Goal: Task Accomplishment & Management: Manage account settings

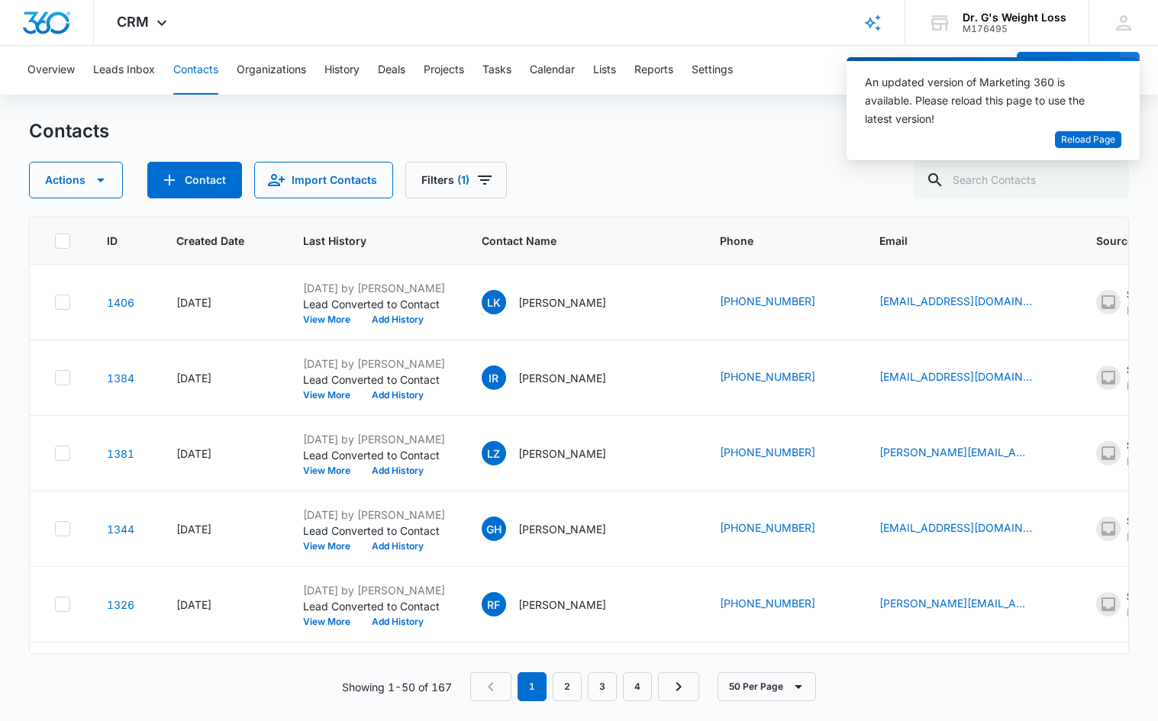
click at [539, 144] on div "Contacts Actions Contact Import Contacts Filters (1)" at bounding box center [579, 158] width 1100 height 79
click at [589, 179] on div "Actions Contact Import Contacts Filters (1)" at bounding box center [579, 180] width 1100 height 37
click at [657, 153] on div "Contacts Actions Contact Import Contacts Filters (1)" at bounding box center [579, 158] width 1100 height 79
click at [1075, 136] on span "Reload Page" at bounding box center [1088, 140] width 54 height 15
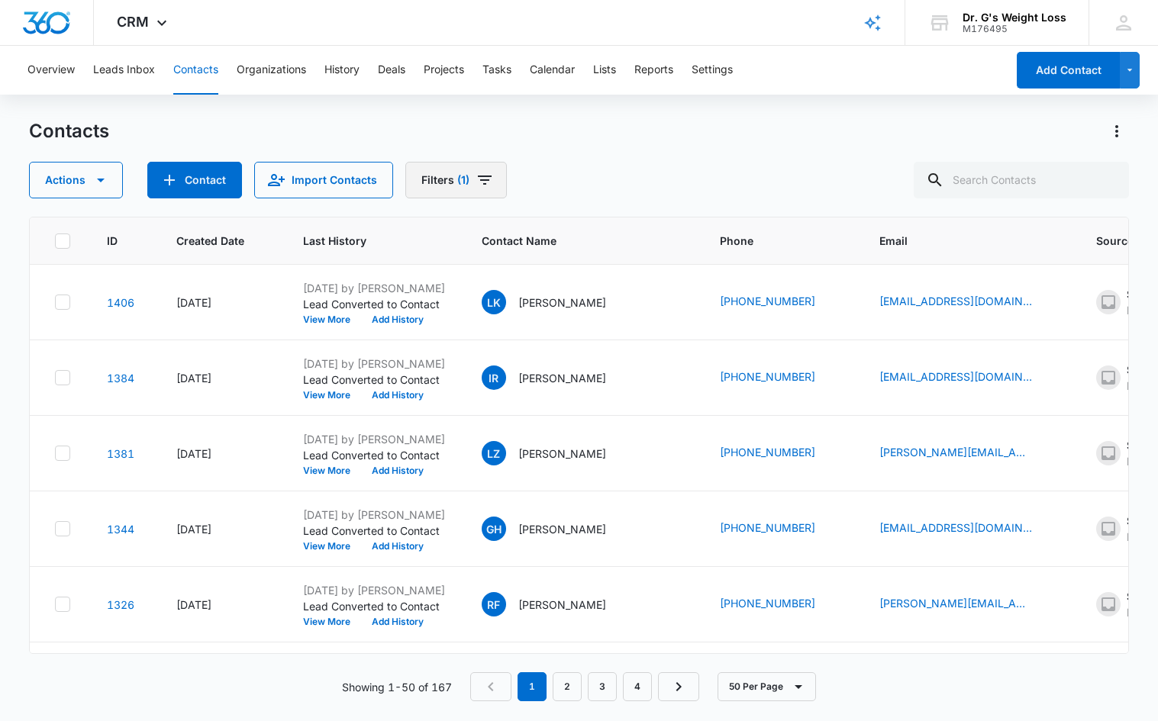
click at [462, 182] on span "(1)" at bounding box center [463, 180] width 12 height 11
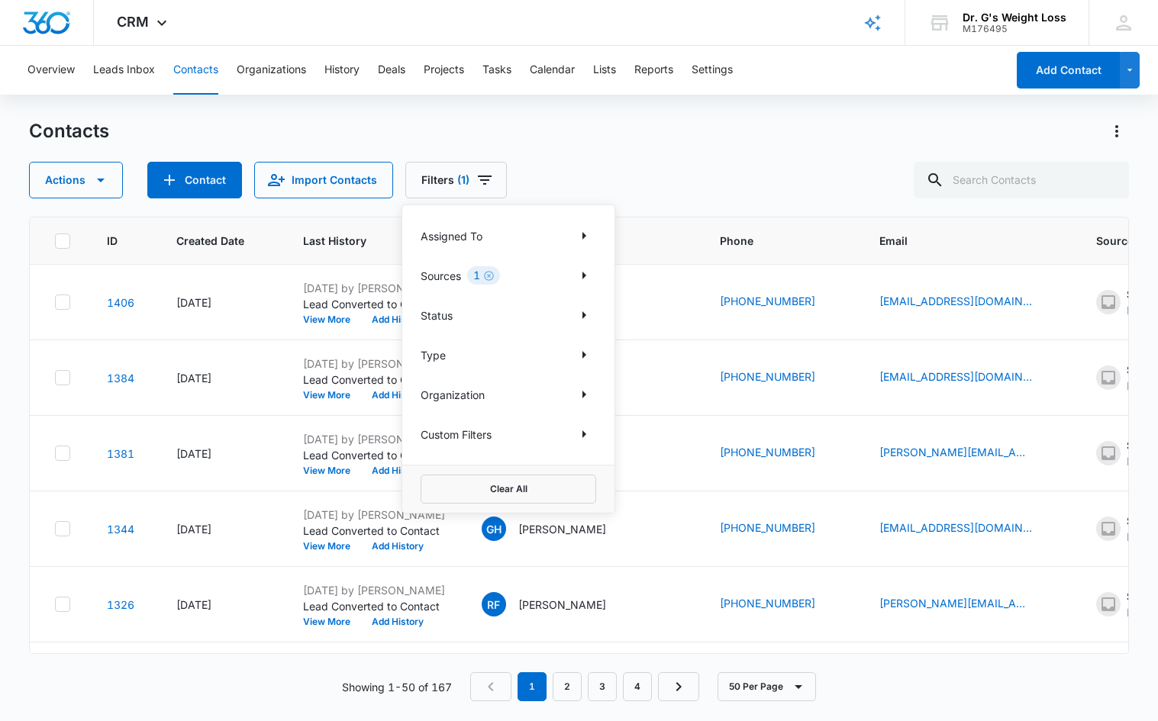
click at [505, 278] on div "Sources 1" at bounding box center [509, 275] width 176 height 24
click at [461, 275] on p "Sources" at bounding box center [441, 276] width 40 height 16
click at [589, 273] on icon "Show Sources filters" at bounding box center [584, 275] width 18 height 18
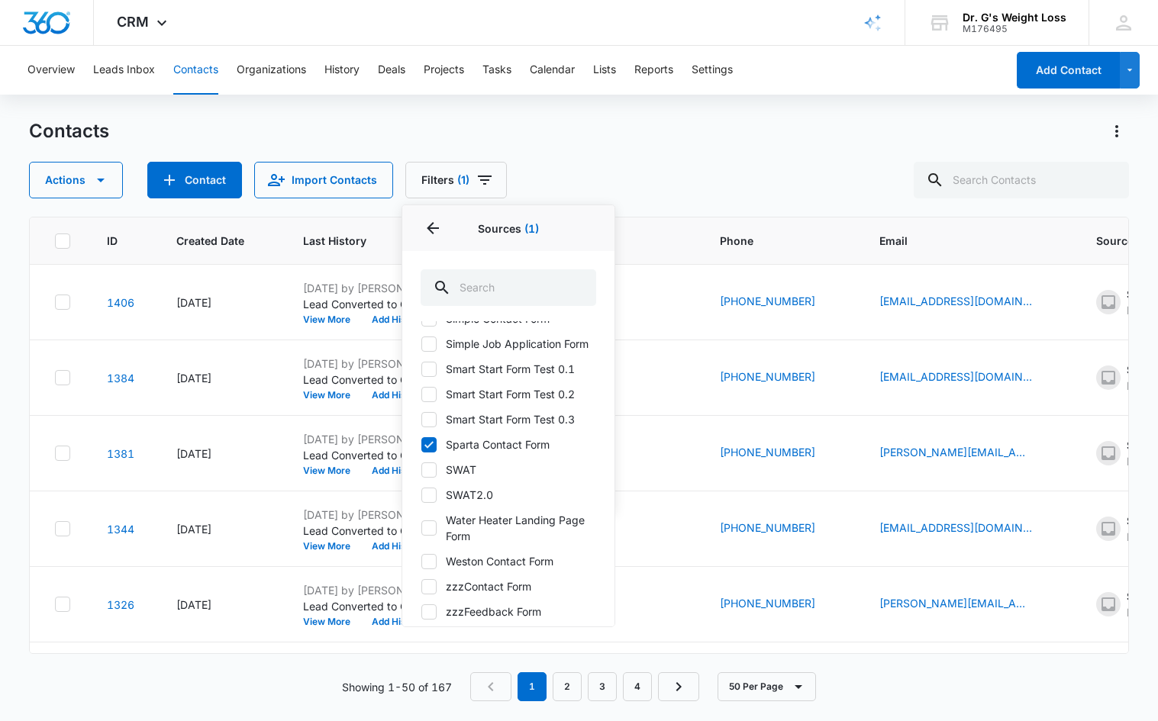
scroll to position [687, 0]
click at [697, 166] on div "Actions Contact Import Contacts Filters (1) Assigned To Sources 1 Sources (1) .…" at bounding box center [579, 180] width 1100 height 37
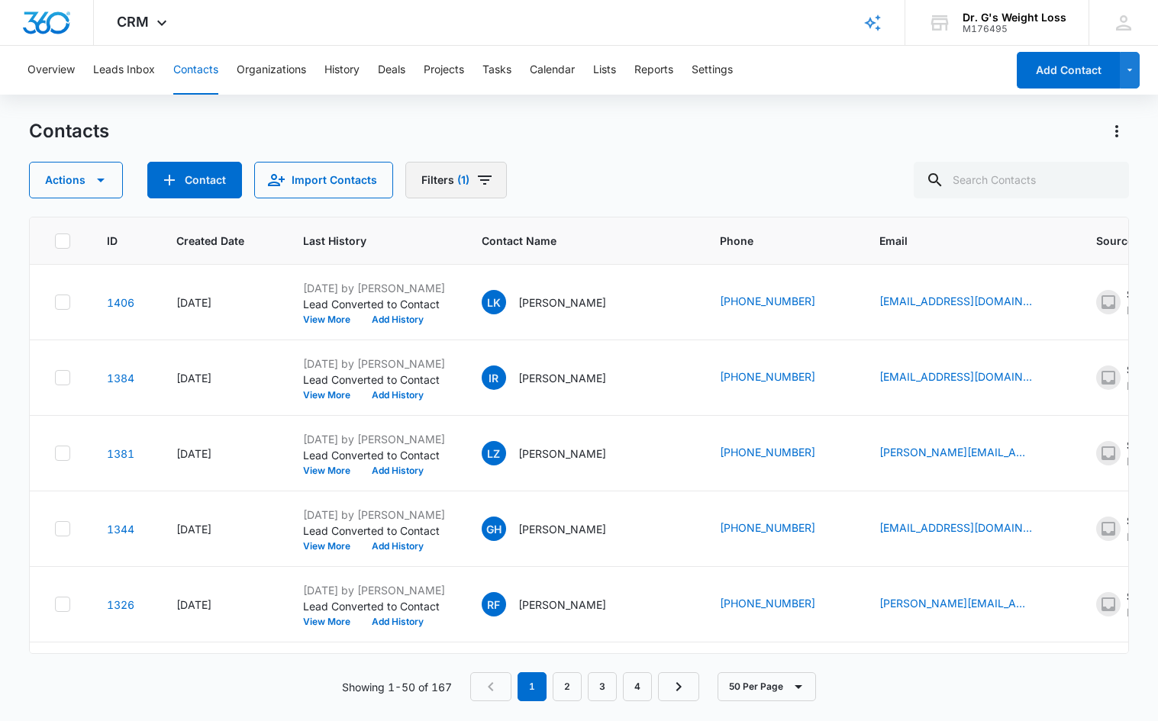
click at [457, 178] on span "(1)" at bounding box center [463, 180] width 12 height 11
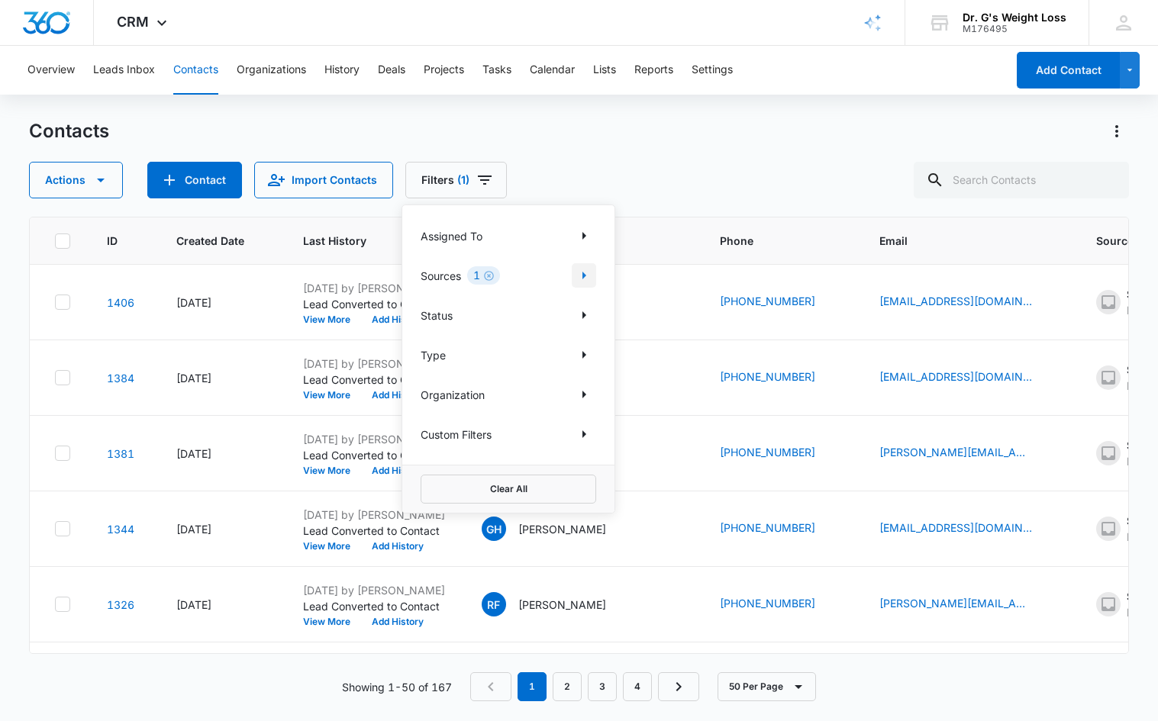
click at [573, 276] on button "Show Sources filters" at bounding box center [584, 275] width 24 height 24
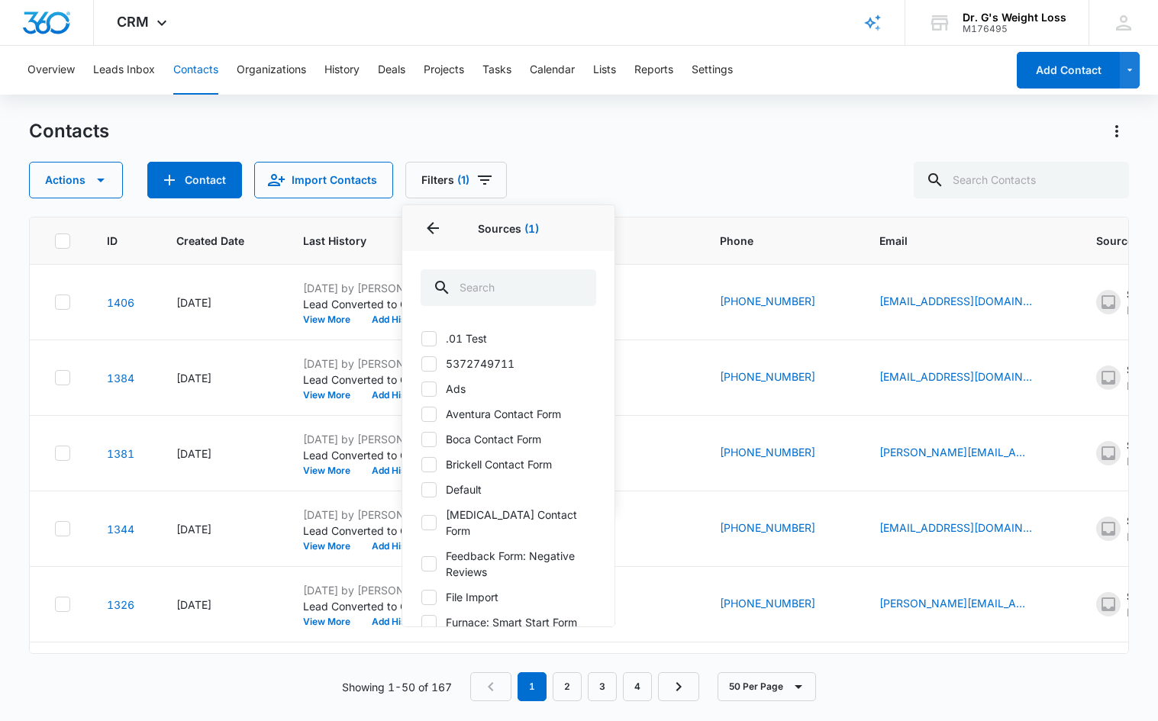
click at [435, 516] on icon at bounding box center [429, 523] width 14 height 14
click at [421, 523] on input "Doral Contact Form" at bounding box center [421, 523] width 1 height 1
checkbox input "true"
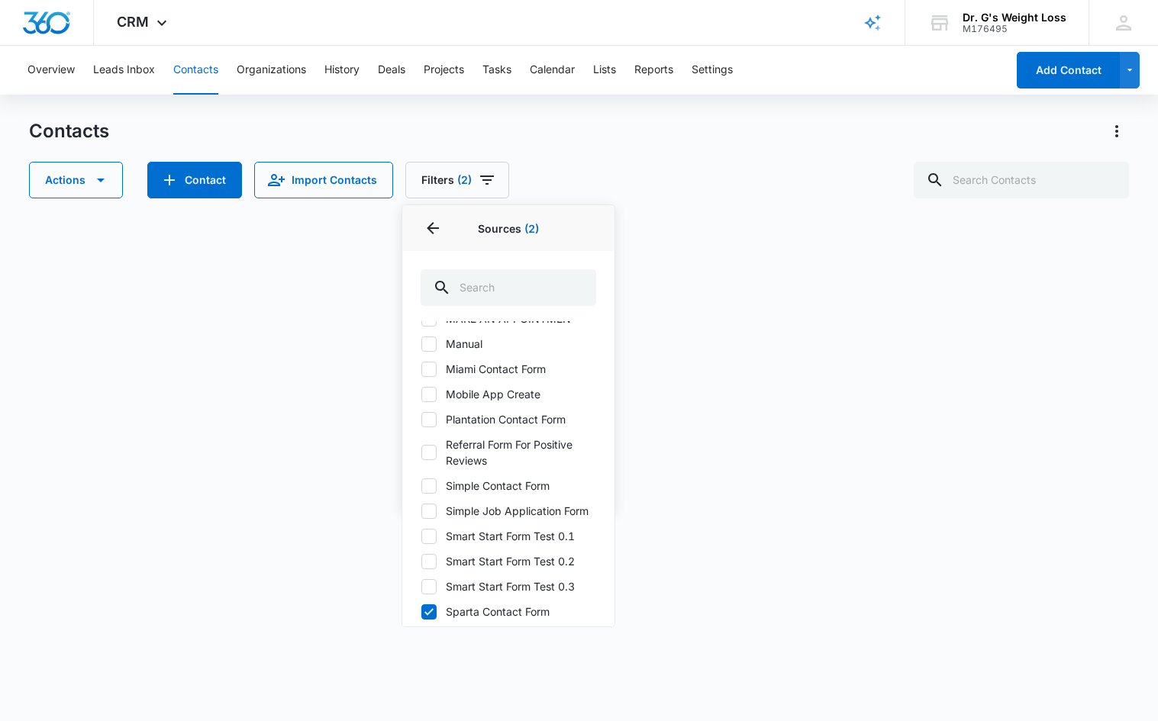
scroll to position [763, 0]
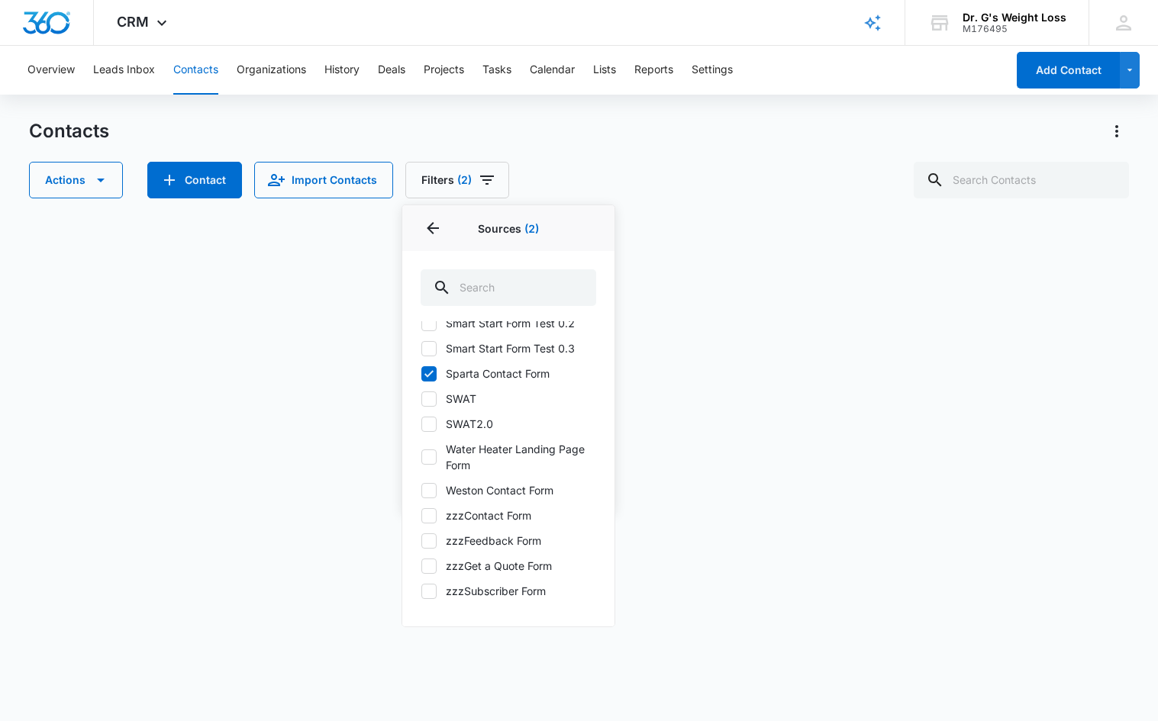
click at [428, 381] on icon at bounding box center [429, 374] width 14 height 14
click at [421, 374] on input "Sparta Contact Form" at bounding box center [421, 373] width 1 height 1
checkbox input "false"
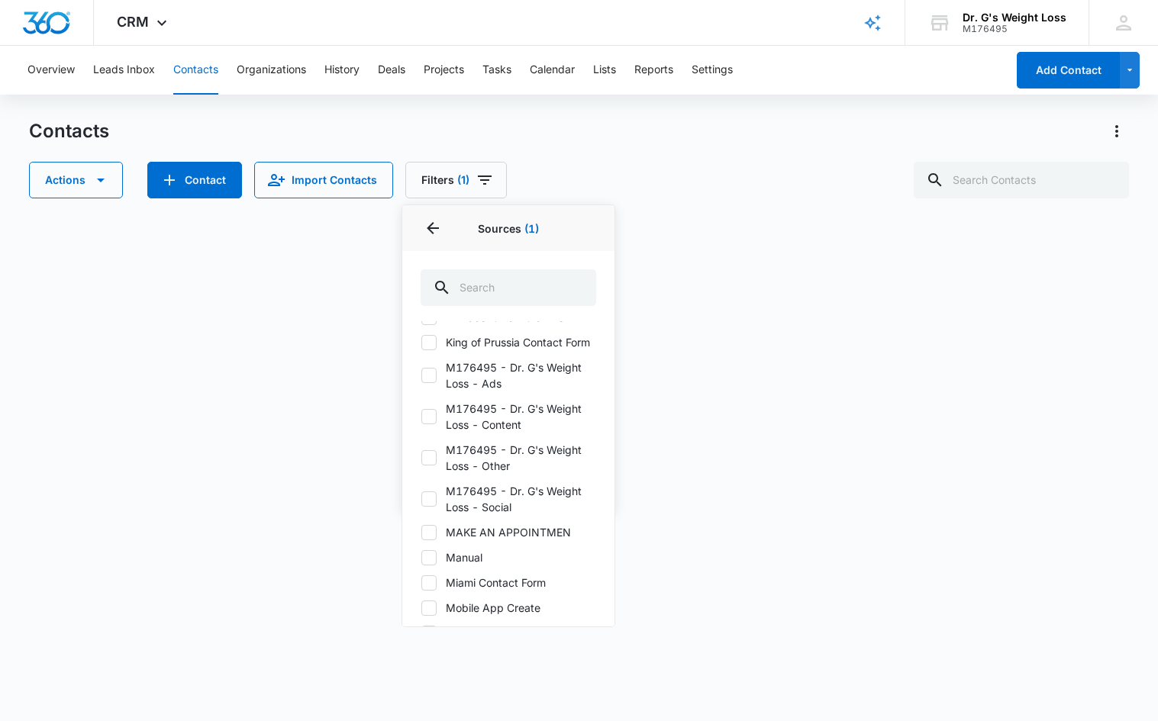
scroll to position [0, 0]
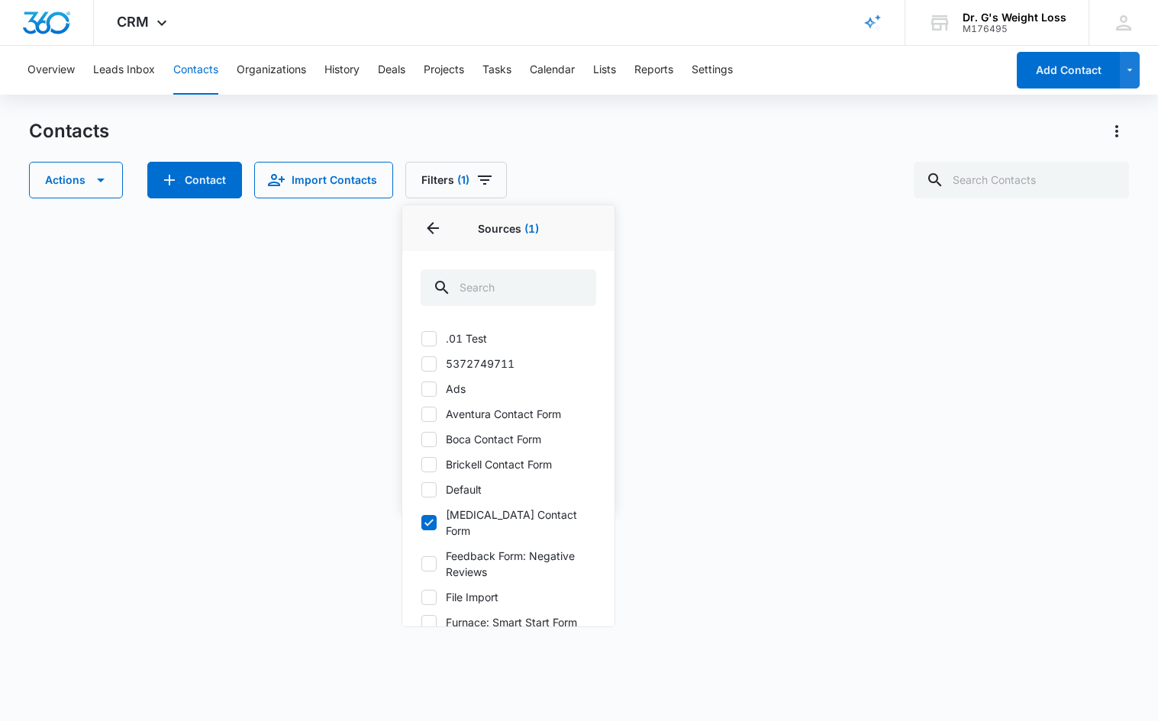
click at [605, 150] on div "Contacts Actions Contact Import Contacts Filters (1) Assigned To Sources 1 Sour…" at bounding box center [579, 158] width 1100 height 79
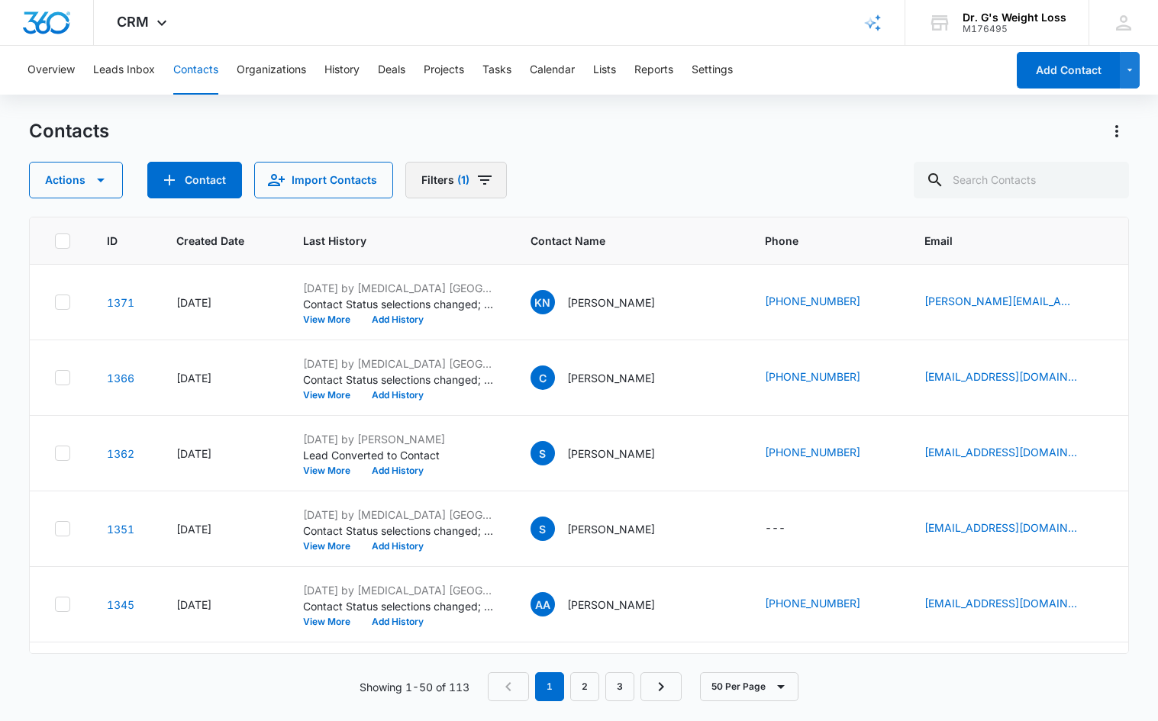
click at [469, 174] on button "Filters (1)" at bounding box center [456, 180] width 102 height 37
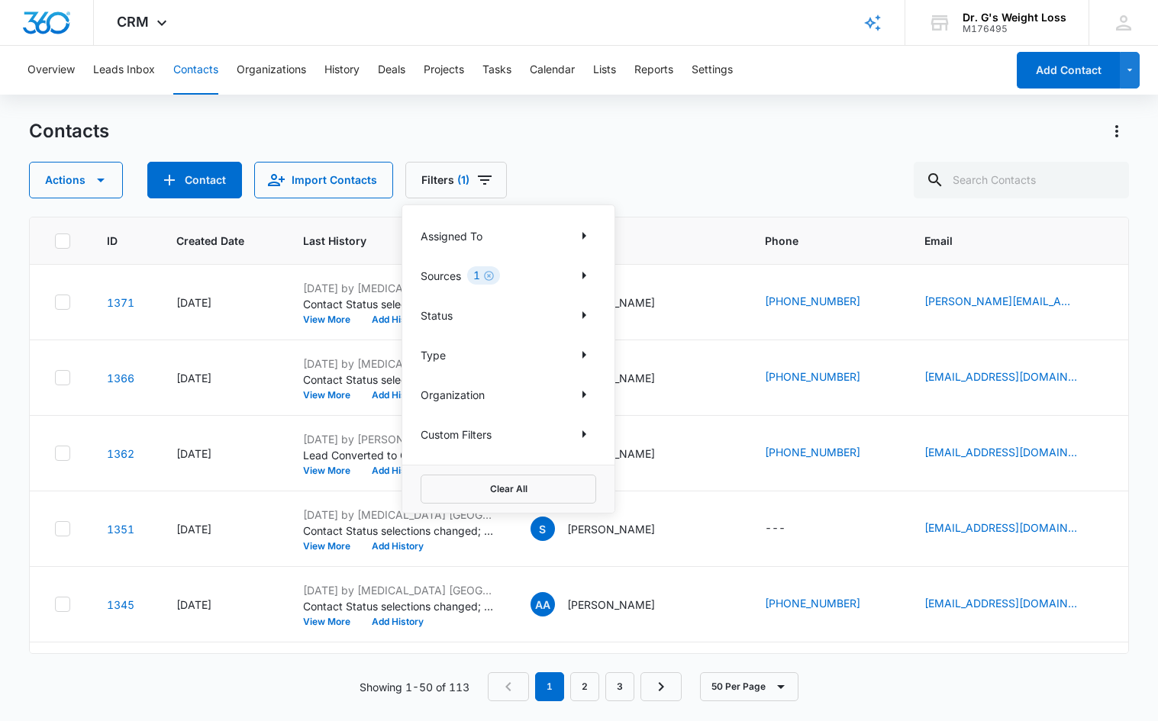
click at [560, 276] on div "Sources 1" at bounding box center [509, 275] width 176 height 24
click at [587, 275] on icon "Show Sources filters" at bounding box center [584, 275] width 18 height 18
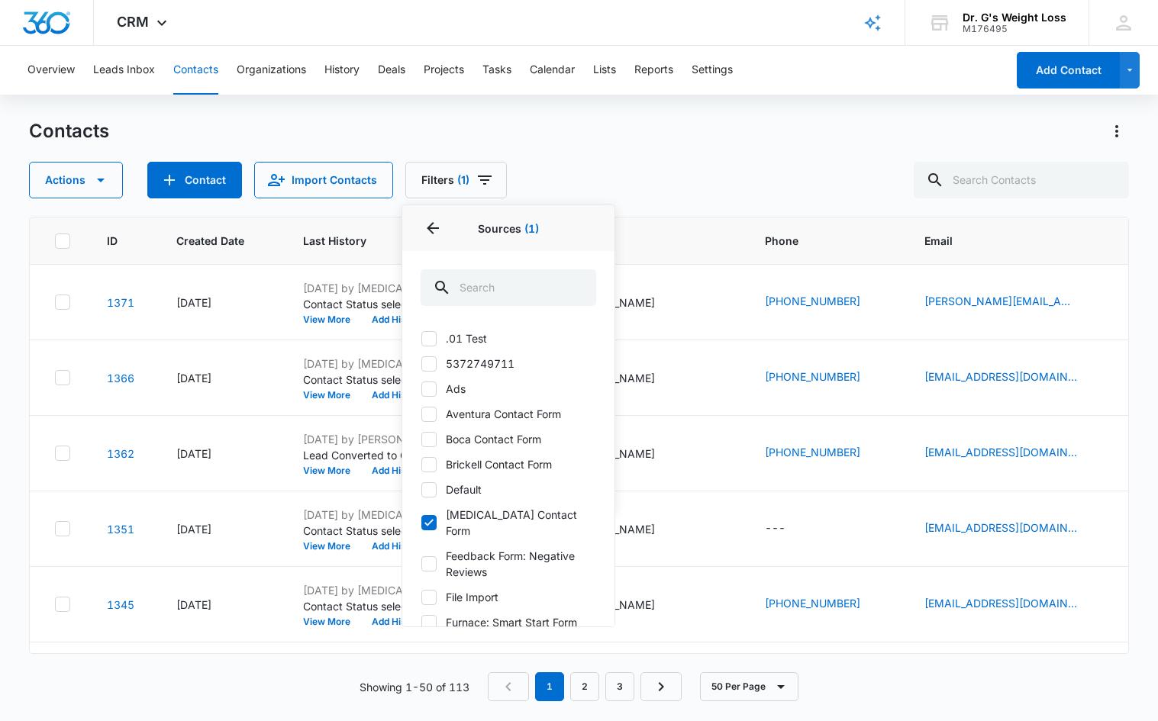
click at [431, 519] on icon at bounding box center [428, 522] width 9 height 7
click at [421, 523] on input "Doral Contact Form" at bounding box center [421, 523] width 1 height 1
checkbox input "false"
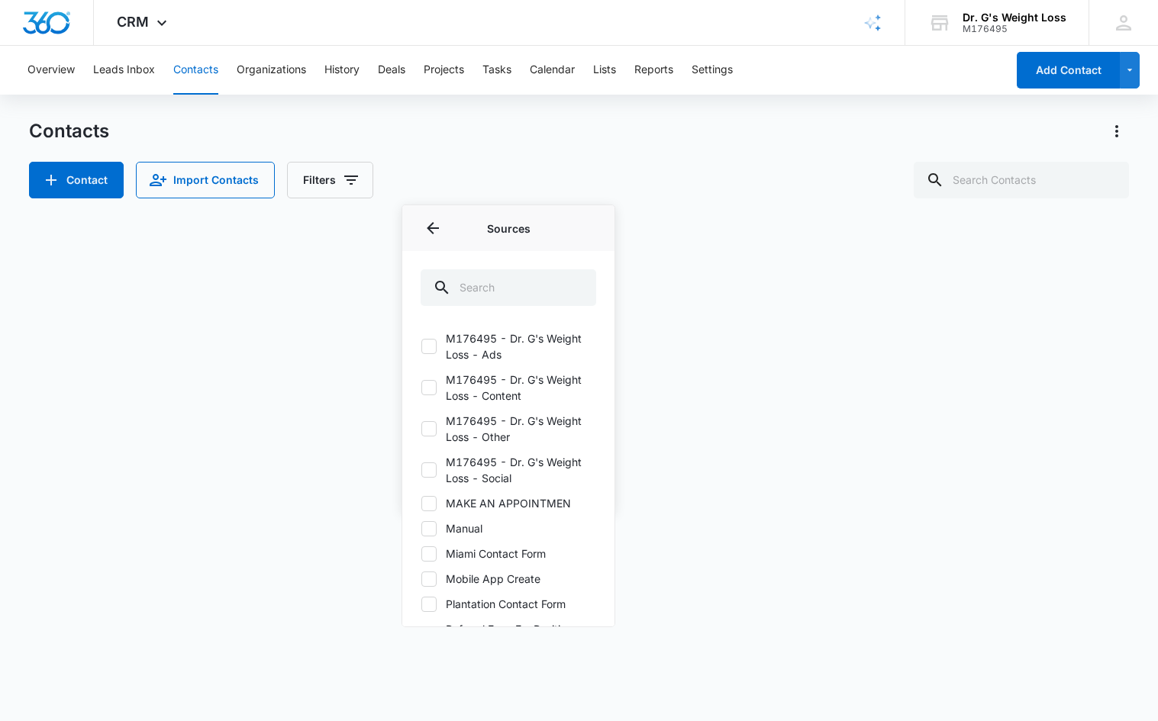
scroll to position [382, 0]
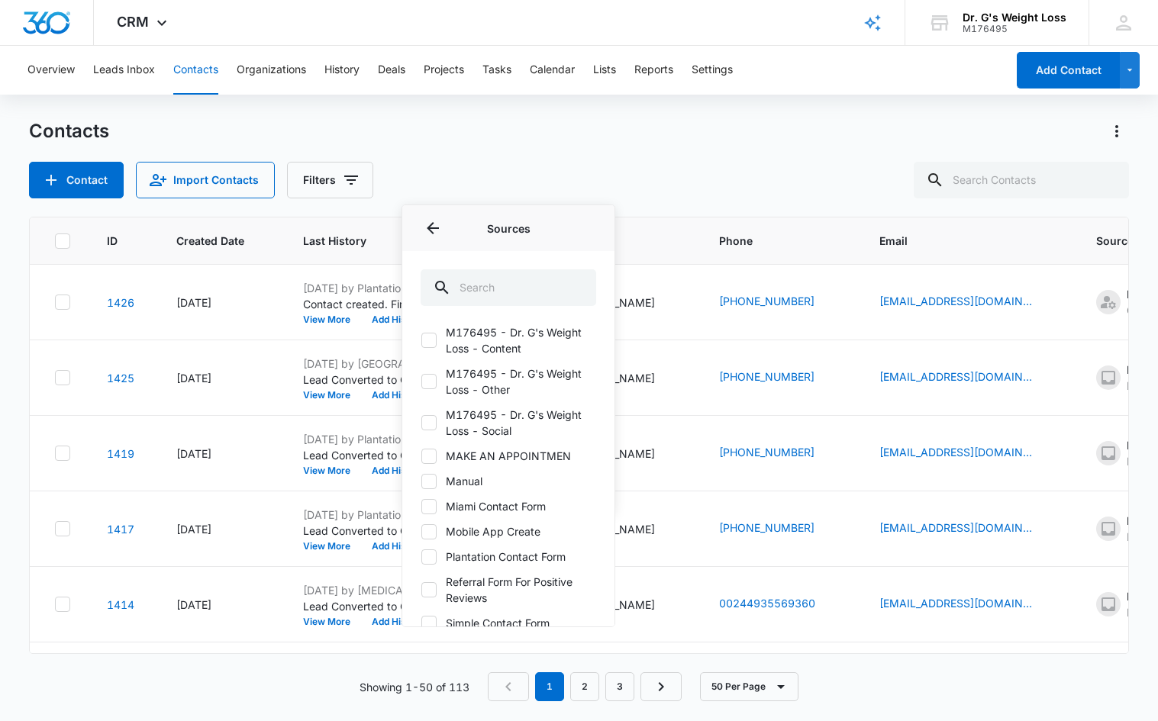
click at [431, 556] on icon at bounding box center [428, 556] width 9 height 7
click at [421, 556] on input "Plantation Contact Form" at bounding box center [421, 556] width 1 height 1
checkbox input "true"
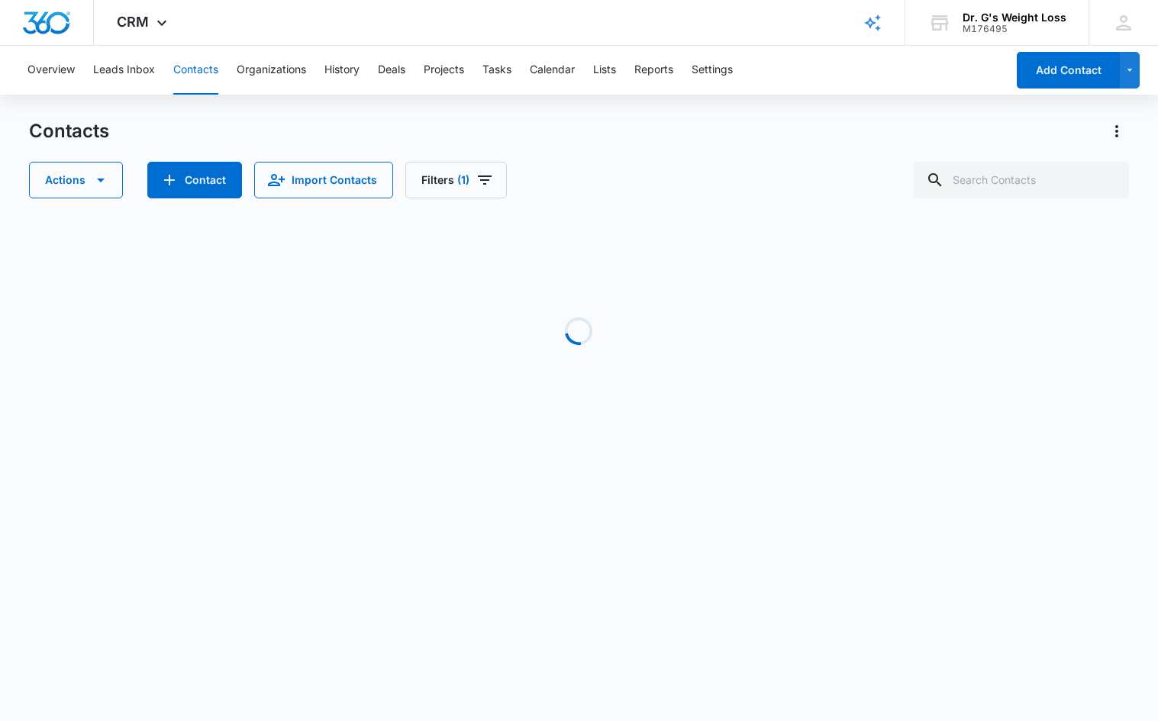
click at [577, 158] on div "Contacts Actions Contact Import Contacts Filters (1)" at bounding box center [579, 158] width 1100 height 79
click at [596, 134] on div "Contacts" at bounding box center [579, 131] width 1100 height 24
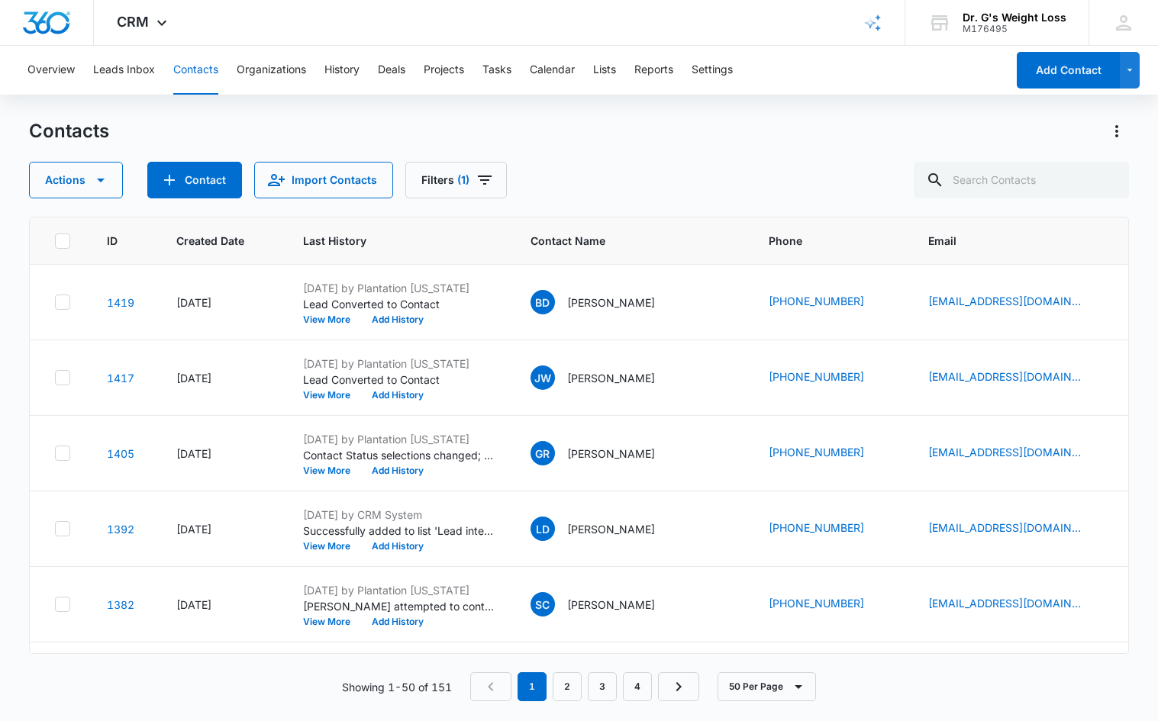
click at [592, 138] on div "Contacts" at bounding box center [579, 131] width 1100 height 24
click at [585, 134] on div "Contacts" at bounding box center [579, 131] width 1100 height 24
click at [589, 136] on div "Contacts" at bounding box center [579, 131] width 1100 height 24
click at [727, 165] on div "Actions Contact Import Contacts Filters (1)" at bounding box center [579, 180] width 1100 height 37
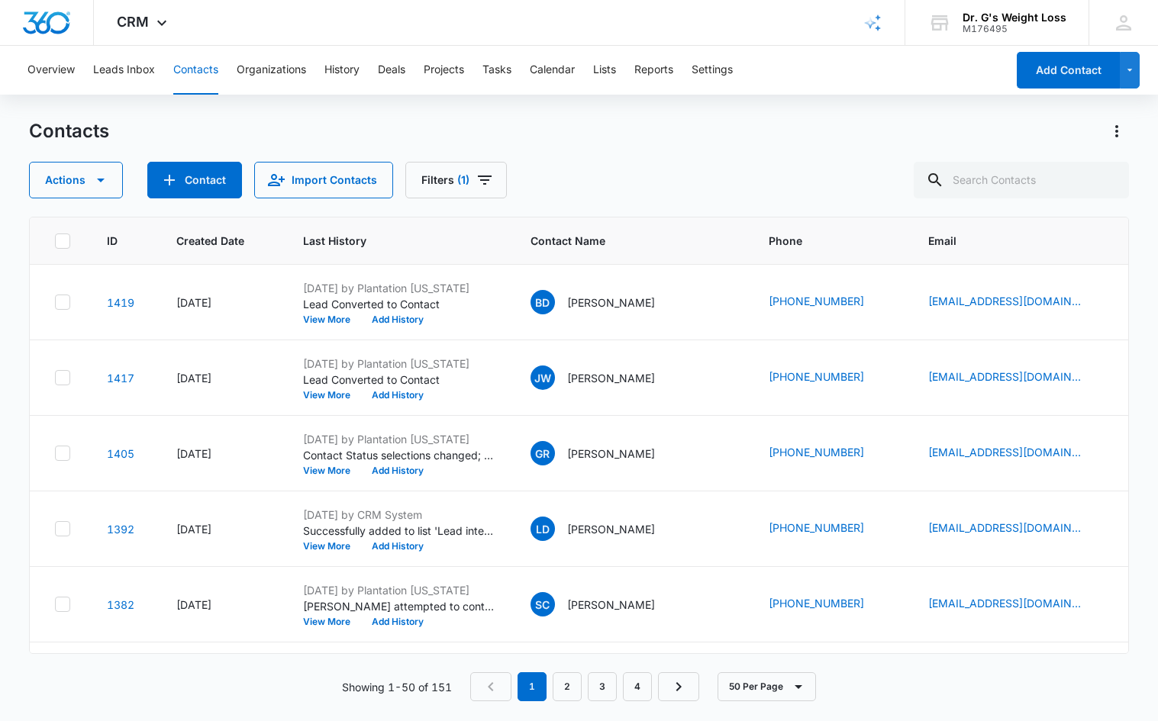
click at [605, 163] on div "Actions Contact Import Contacts Filters (1)" at bounding box center [579, 180] width 1100 height 37
click at [611, 161] on div "Contacts Actions Contact Import Contacts Filters (1)" at bounding box center [579, 158] width 1100 height 79
